Goal: Information Seeking & Learning: Find specific fact

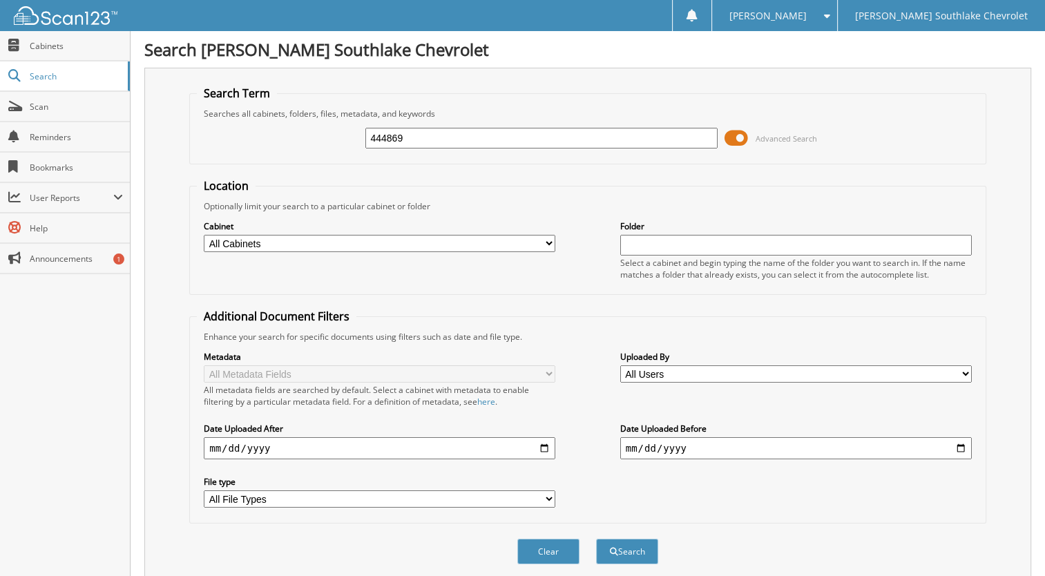
type input "444869"
click at [596, 539] on button "Search" at bounding box center [627, 552] width 62 height 26
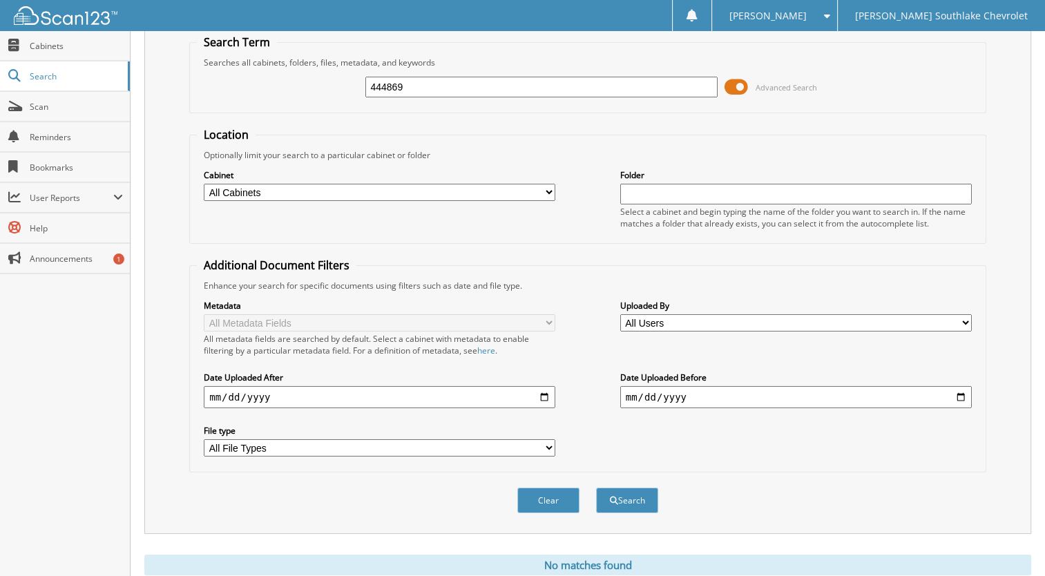
scroll to position [86, 0]
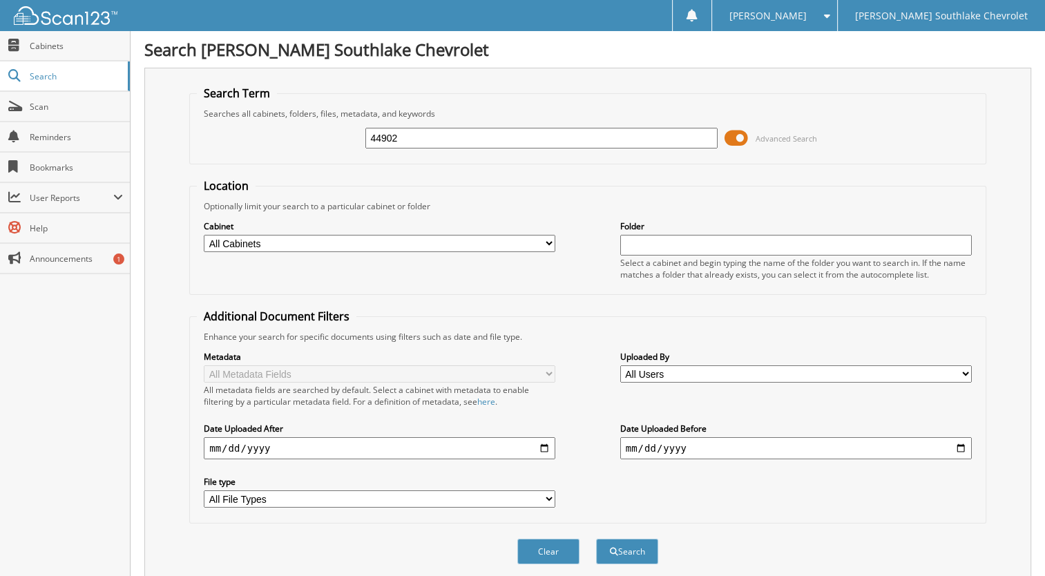
type input "44902"
click at [596, 539] on button "Search" at bounding box center [627, 552] width 62 height 26
click at [401, 137] on input "44902" at bounding box center [542, 138] width 352 height 21
type input "444902"
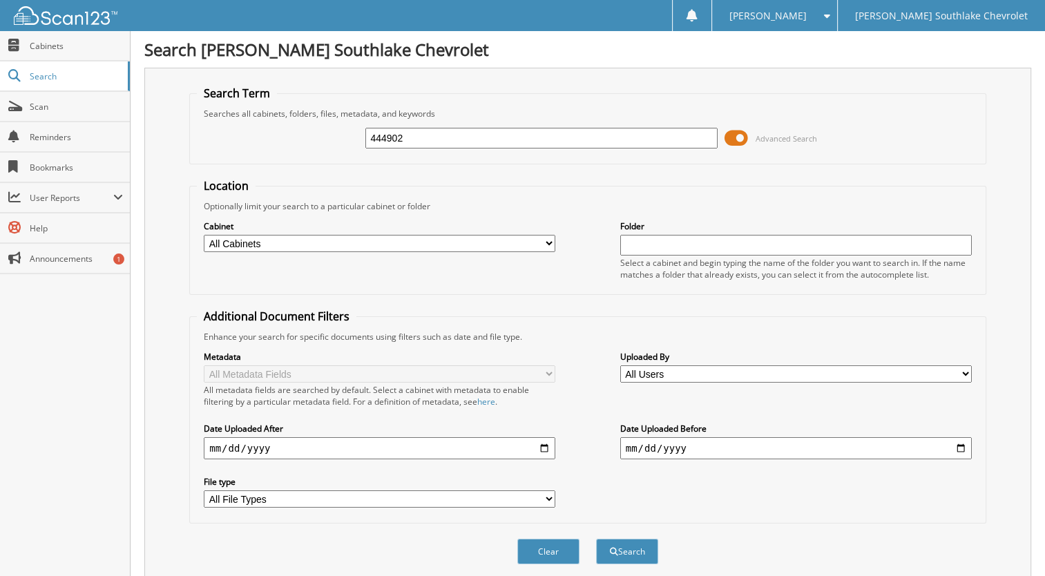
click at [596, 539] on button "Search" at bounding box center [627, 552] width 62 height 26
click at [426, 143] on input "444902" at bounding box center [542, 138] width 352 height 21
type input "437995"
click at [596, 539] on button "Search" at bounding box center [627, 552] width 62 height 26
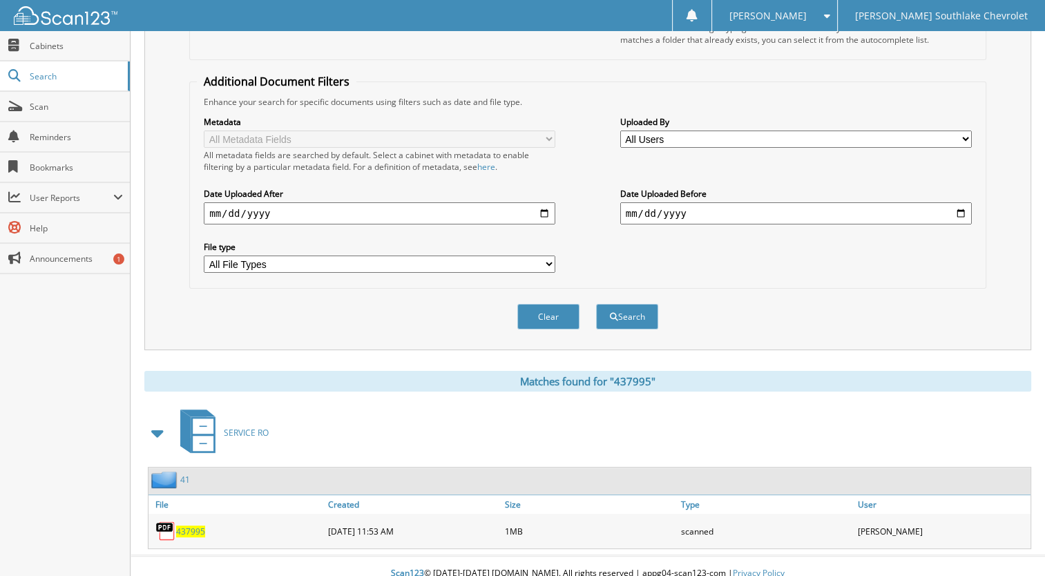
click at [189, 526] on span "437995" at bounding box center [190, 532] width 29 height 12
